Goal: Find specific page/section: Find specific page/section

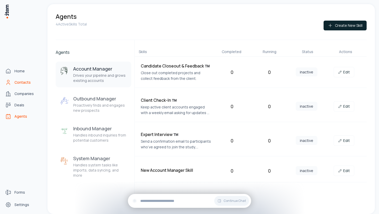
click at [11, 80] on icon "Contacts" at bounding box center [8, 82] width 6 height 6
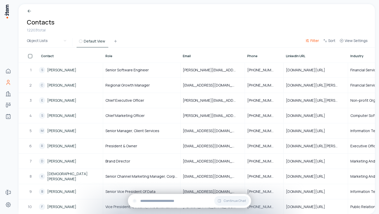
click at [313, 39] on span "Filter" at bounding box center [314, 40] width 9 height 5
click at [194, 67] on button "Add filter" at bounding box center [250, 67] width 136 height 9
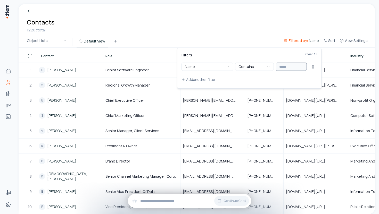
click at [281, 67] on input "text" at bounding box center [291, 67] width 31 height 8
paste input "text"
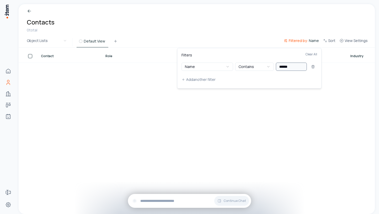
type input "******"
click at [224, 16] on html "Home Contacts Companies Deals Agents Forms Settings Breadcrumb Contacts 0 total…" at bounding box center [189, 107] width 379 height 214
